Goal: Information Seeking & Learning: Learn about a topic

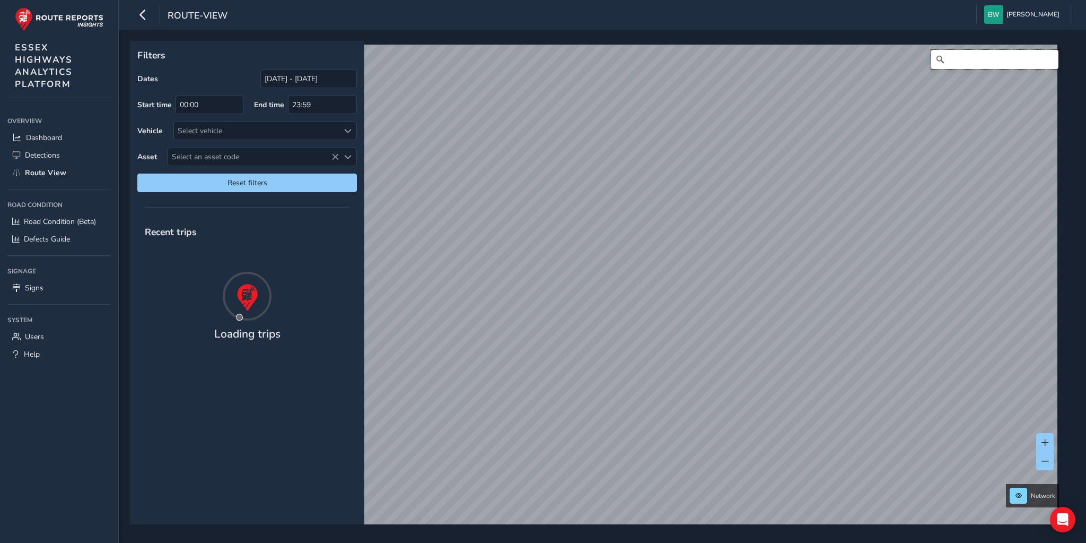
click at [956, 64] on input "Search" at bounding box center [994, 59] width 127 height 19
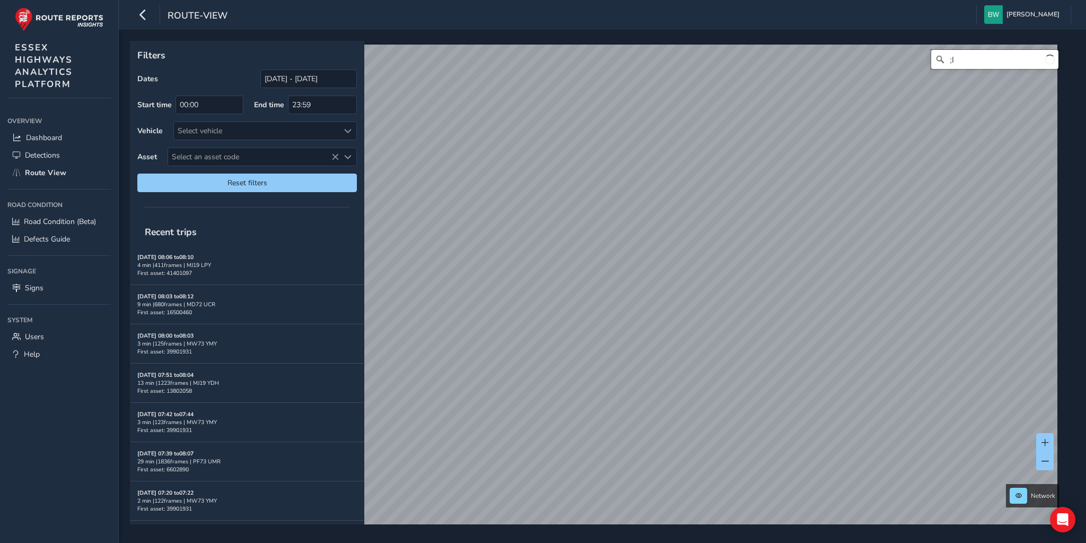
type input ";"
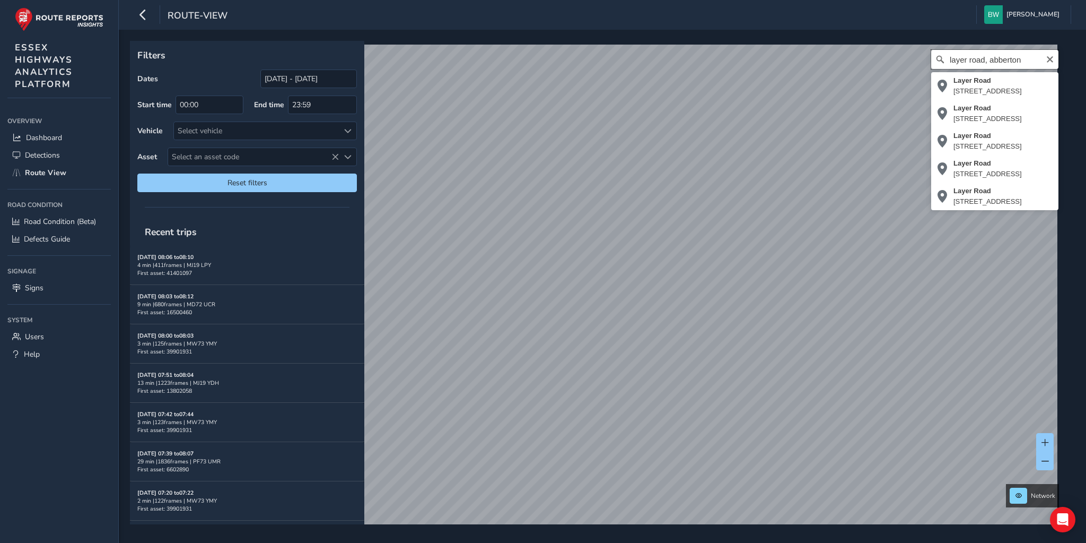
type input "layer road, abberton"
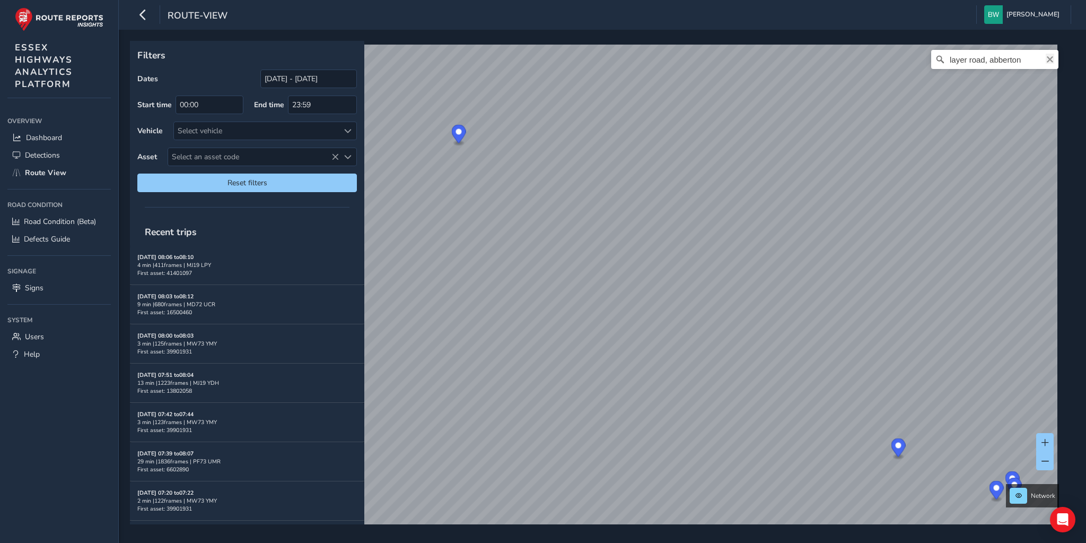
click at [1046, 56] on icon "Clear" at bounding box center [1050, 59] width 8 height 8
click at [989, 57] on input "Search" at bounding box center [994, 59] width 127 height 19
click at [1007, 62] on input "faber road, [GEOGRAPHIC_DATA]" at bounding box center [994, 59] width 127 height 19
type input "[STREET_ADDRESS]"
drag, startPoint x: 1041, startPoint y: 59, endPoint x: 987, endPoint y: 52, distance: 55.1
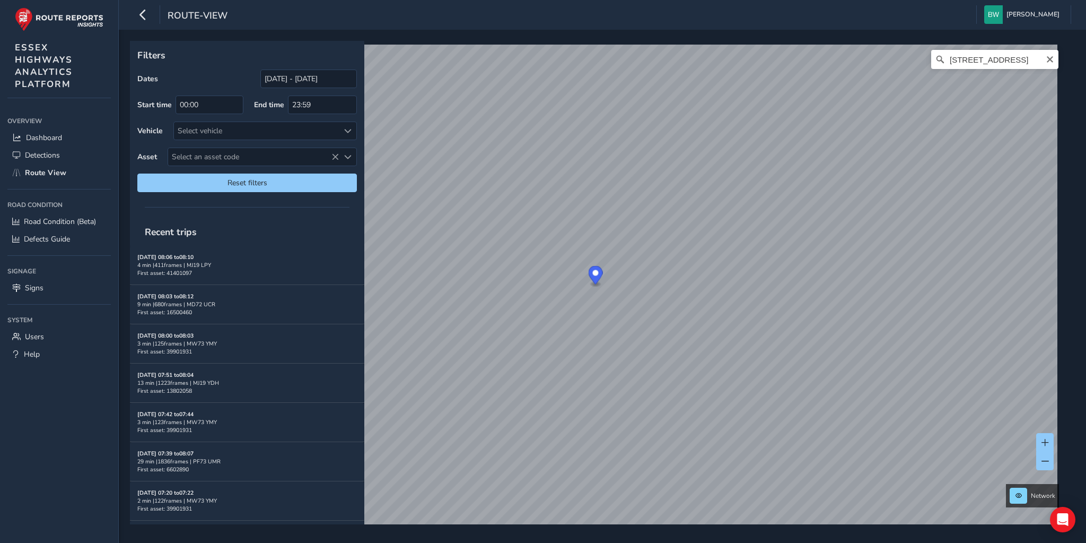
click at [1046, 60] on icon "Clear" at bounding box center [1050, 59] width 8 height 8
click at [982, 57] on input "Search" at bounding box center [994, 59] width 127 height 19
type input "harvest way, [GEOGRAPHIC_DATA]"
click at [1047, 60] on icon "Clear" at bounding box center [1050, 59] width 6 height 6
click at [997, 59] on input "Search" at bounding box center [994, 59] width 127 height 19
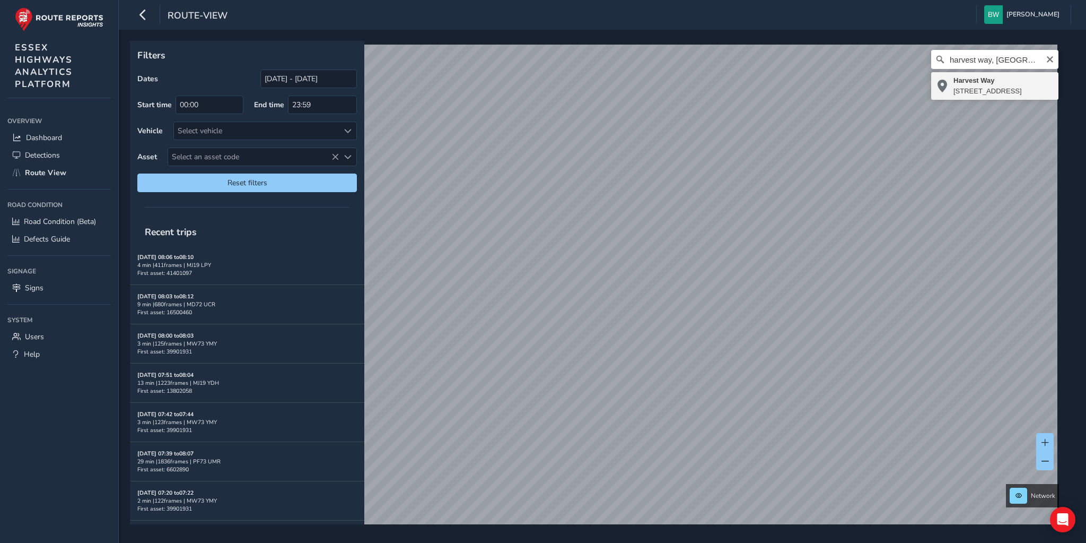
type input "[STREET_ADDRESS]"
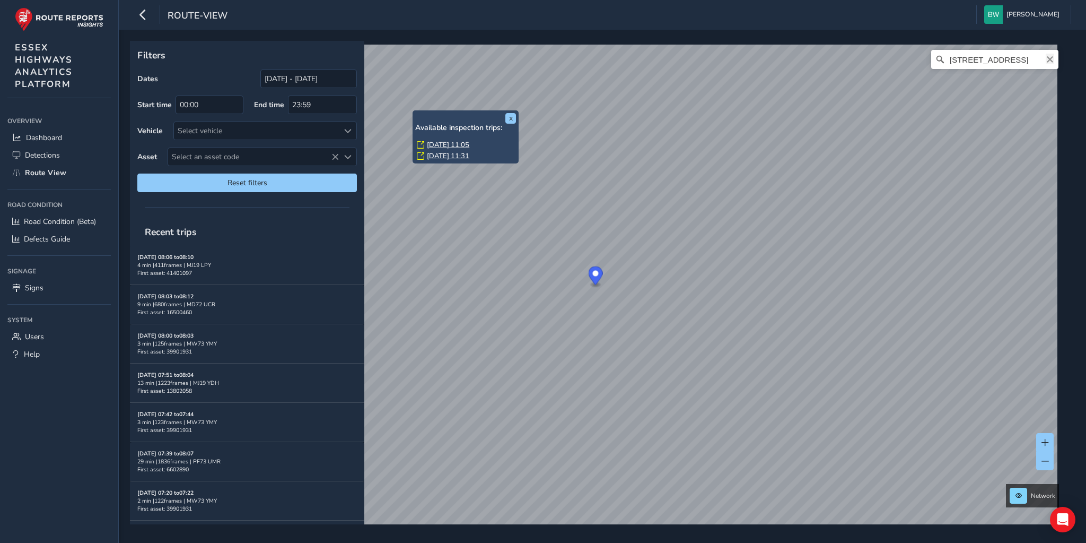
click at [1046, 56] on icon "Clear" at bounding box center [1050, 59] width 8 height 8
click at [968, 56] on input "Search" at bounding box center [994, 59] width 127 height 19
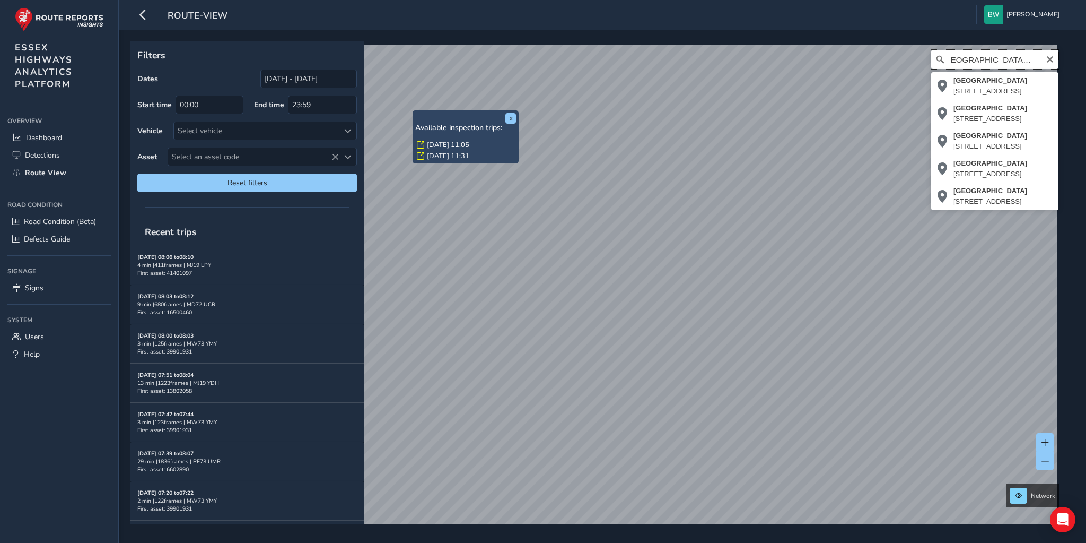
scroll to position [0, 12]
type input "[STREET_ADDRESS]"
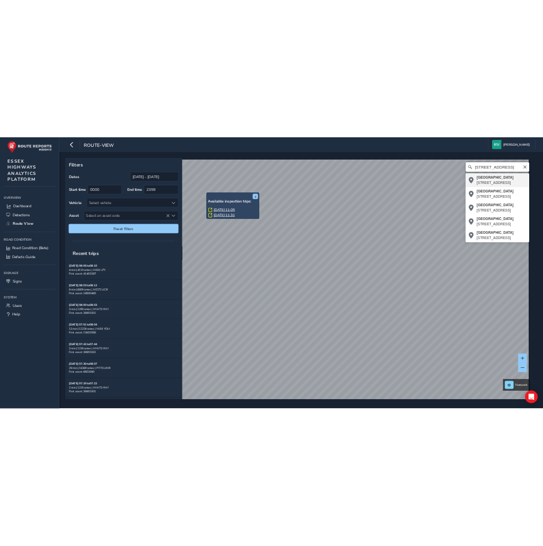
scroll to position [0, 0]
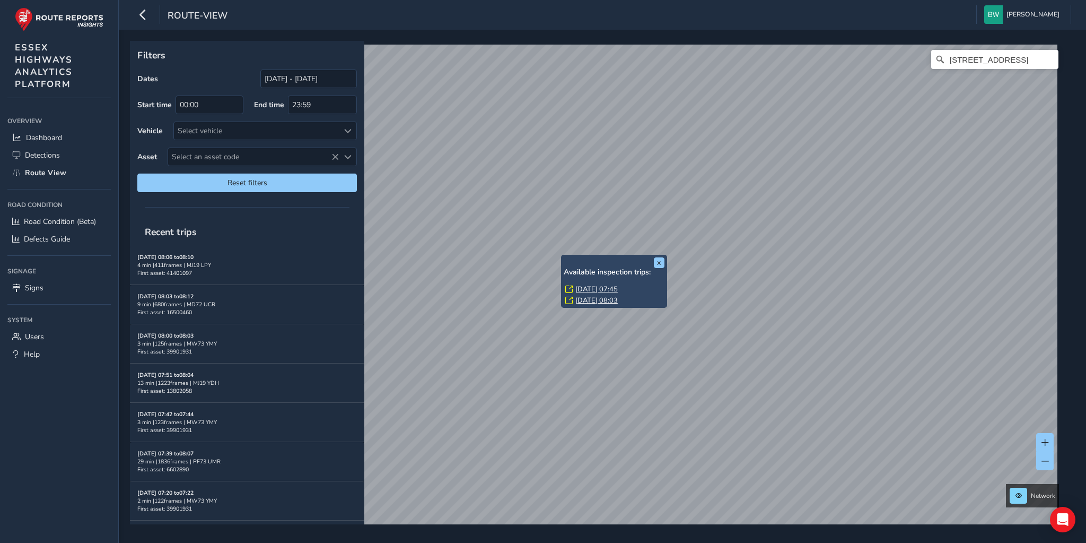
click at [593, 284] on link "[DATE] 07:45" at bounding box center [597, 289] width 42 height 10
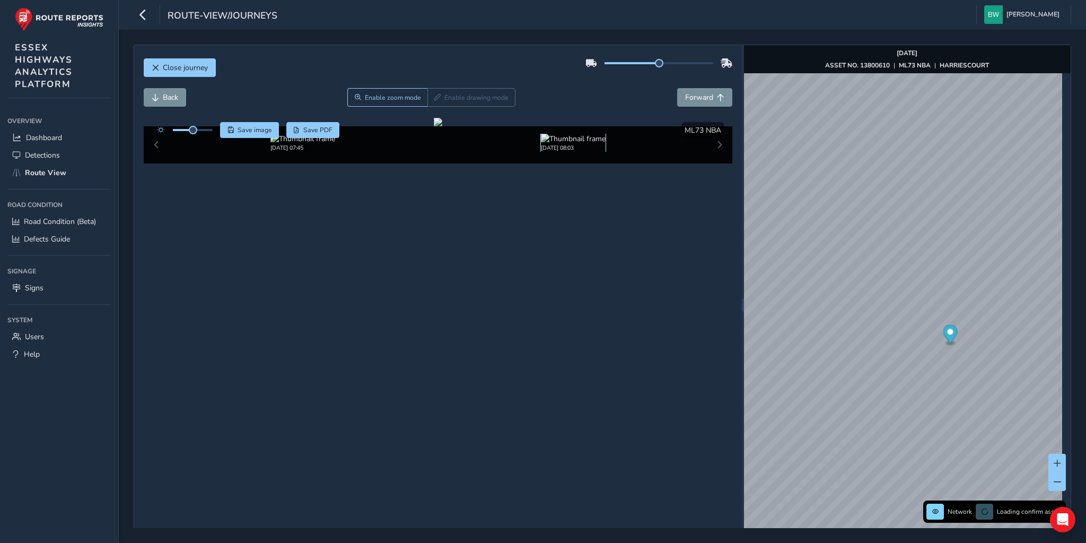
click at [554, 144] on img at bounding box center [573, 139] width 65 height 10
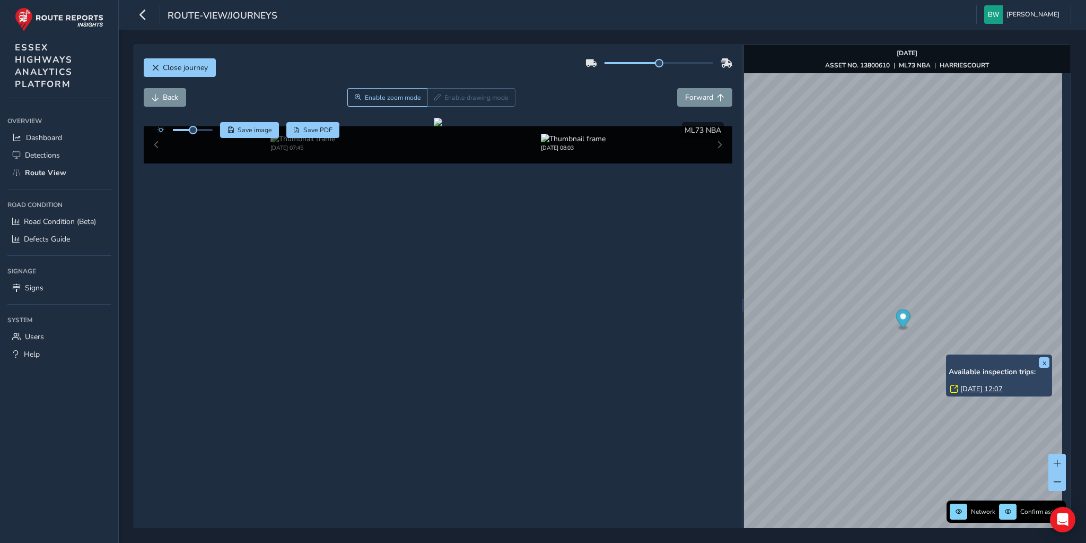
click at [982, 389] on link "[DATE] 12:07" at bounding box center [982, 389] width 42 height 10
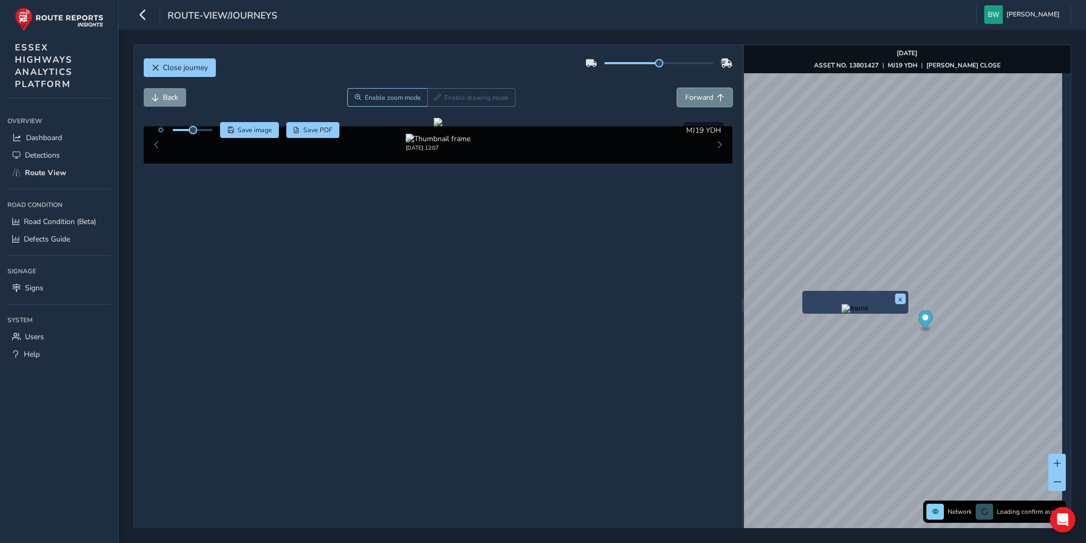
click at [691, 98] on span "Forward" at bounding box center [699, 97] width 28 height 10
click at [167, 91] on button "Back" at bounding box center [165, 97] width 42 height 19
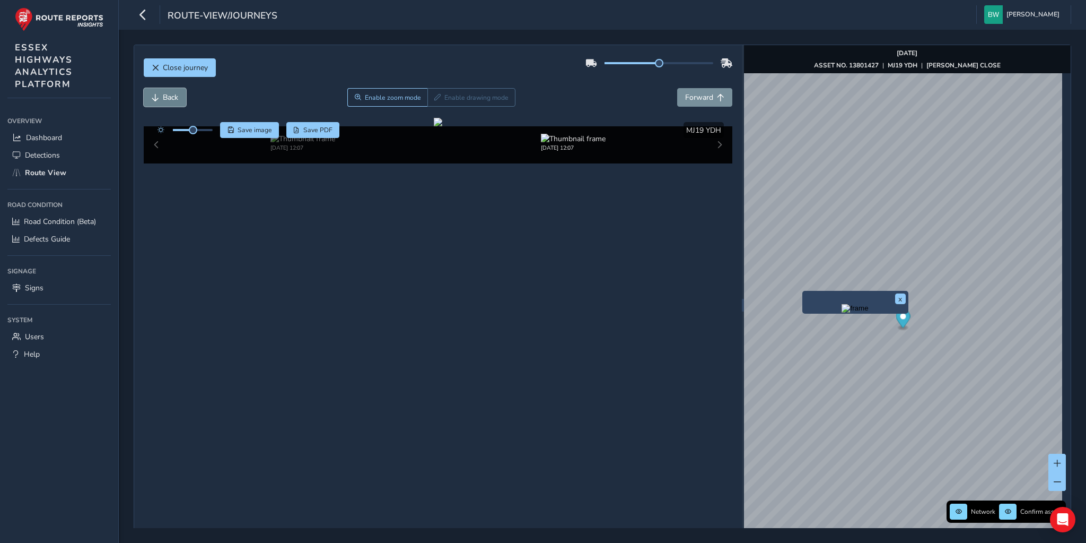
click at [167, 91] on button "Back" at bounding box center [165, 97] width 42 height 19
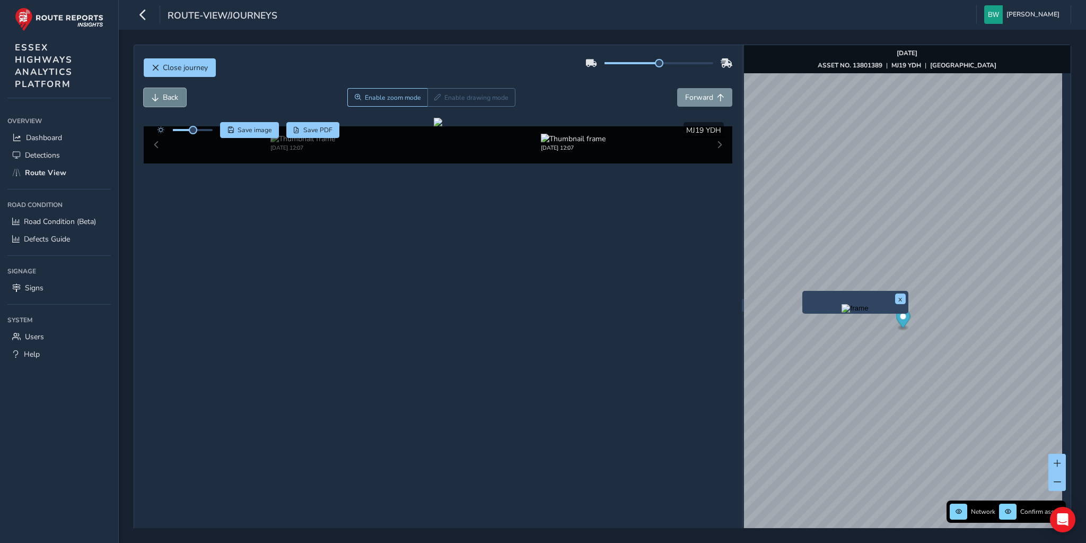
click at [167, 91] on button "Back" at bounding box center [165, 97] width 42 height 19
